Goal: Browse casually: Explore the website without a specific task or goal

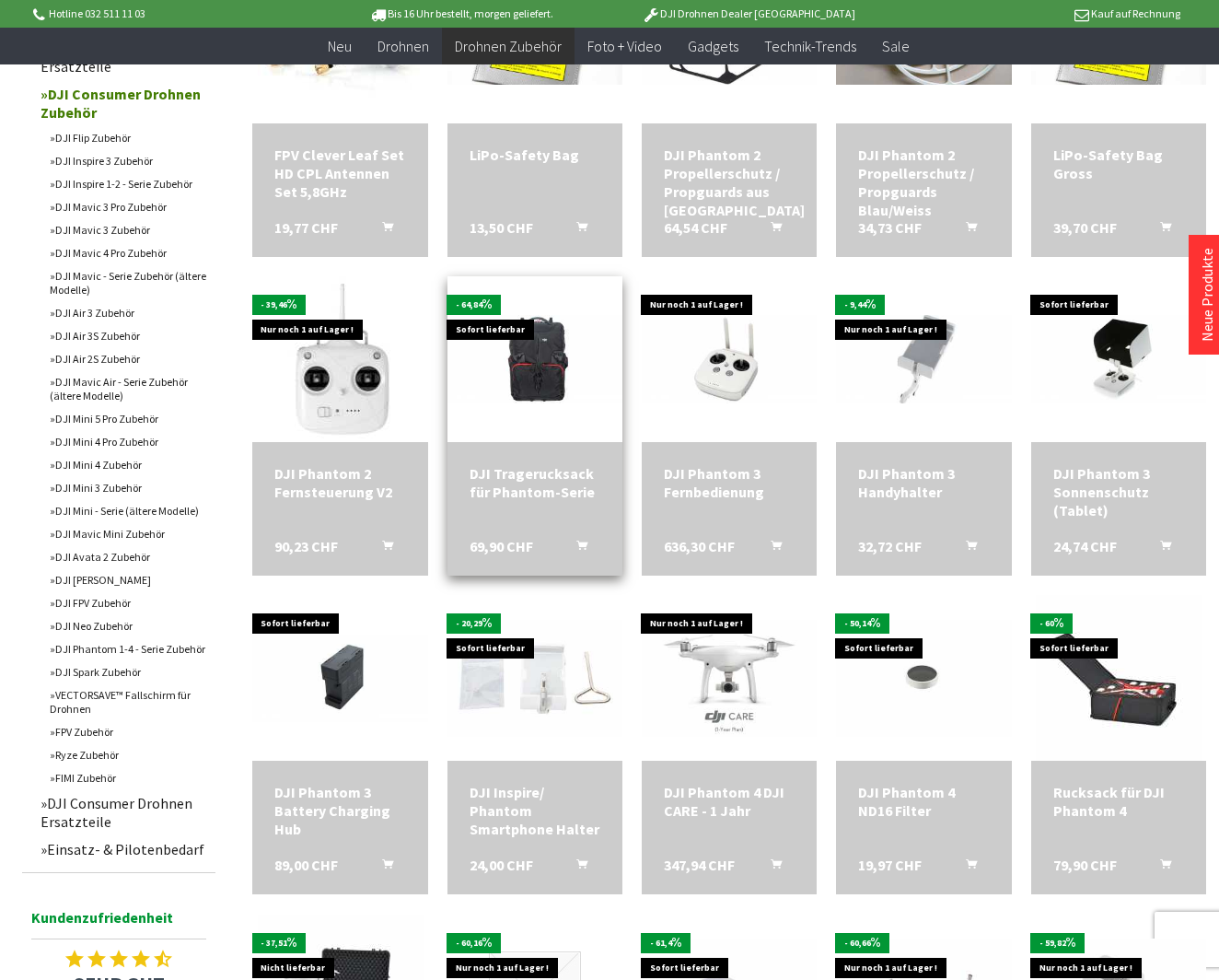
scroll to position [750, 0]
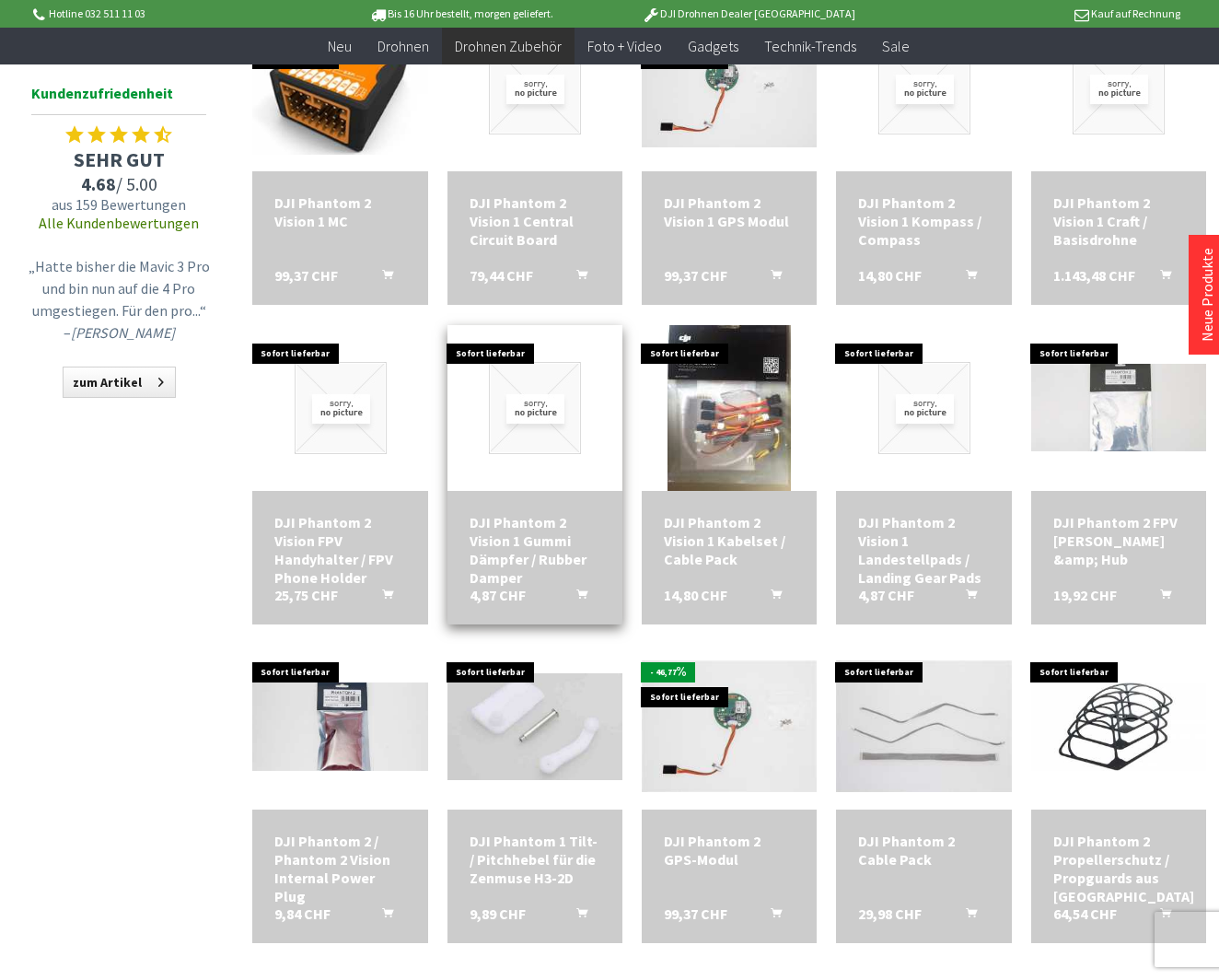
scroll to position [1381, 0]
